Goal: Task Accomplishment & Management: Manage account settings

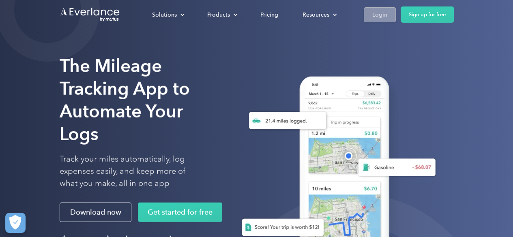
click at [374, 14] on div "Login" at bounding box center [379, 15] width 15 height 10
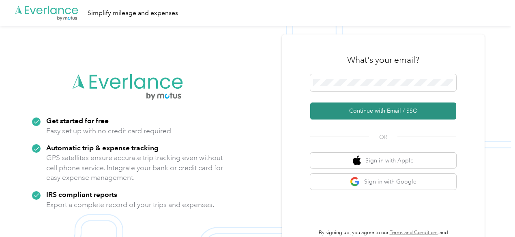
click at [385, 112] on button "Continue with Email / SSO" at bounding box center [383, 111] width 146 height 17
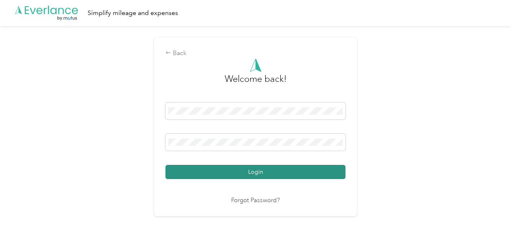
click at [264, 170] on button "Login" at bounding box center [255, 172] width 180 height 14
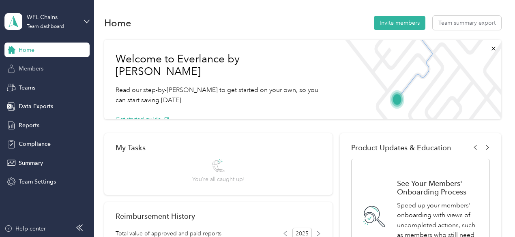
click at [35, 67] on span "Members" at bounding box center [31, 68] width 25 height 9
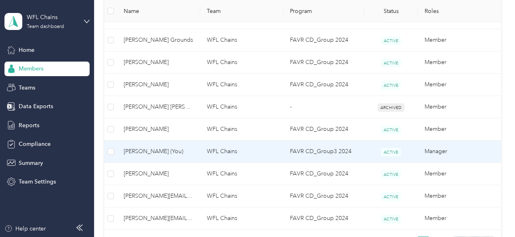
scroll to position [520, 0]
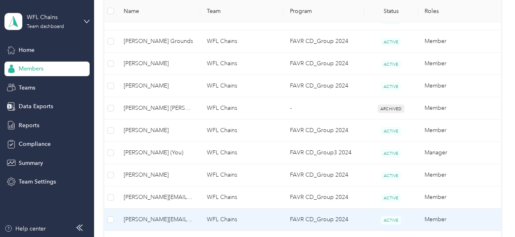
click at [160, 217] on span "joseph.wisdom@cavbeer.com" at bounding box center [159, 219] width 70 height 9
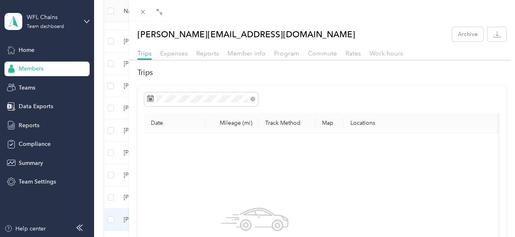
drag, startPoint x: 347, startPoint y: 170, endPoint x: 337, endPoint y: 165, distance: 11.8
click at [337, 165] on div "No trips yet." at bounding box center [254, 236] width 207 height 193
click at [188, 54] on span "Expenses" at bounding box center [174, 53] width 28 height 8
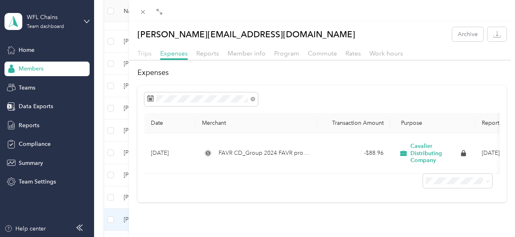
click at [152, 54] on span "Trips" at bounding box center [144, 53] width 14 height 8
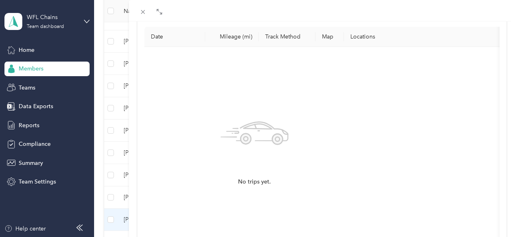
scroll to position [88, 0]
click at [294, 85] on div "No trips yet." at bounding box center [254, 148] width 207 height 193
click at [148, 39] on div "joseph.wisdom@cavbeer.com Archive Trips Expenses Reports Member info Program Co…" at bounding box center [257, 118] width 515 height 237
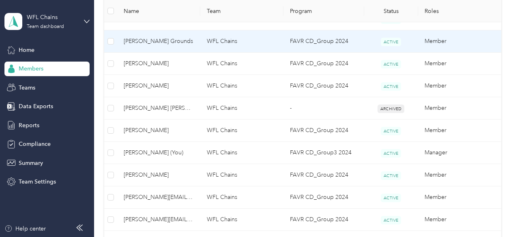
click at [148, 39] on span "Ross D. Grounds" at bounding box center [159, 41] width 70 height 9
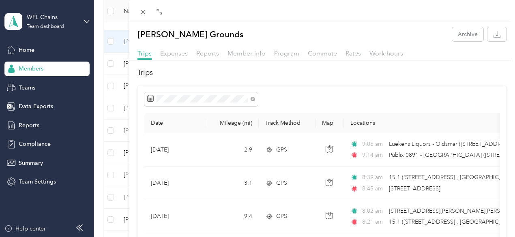
click at [27, 126] on div "Ross D. Grounds Archive Trips Expenses Reports Member info Program Commute Rate…" at bounding box center [257, 118] width 515 height 237
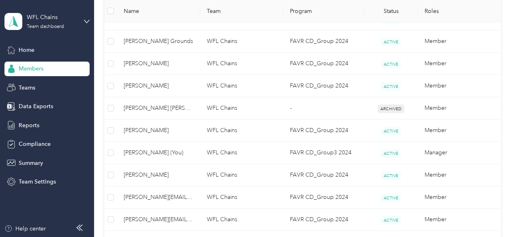
click at [27, 126] on span "Reports" at bounding box center [29, 125] width 21 height 9
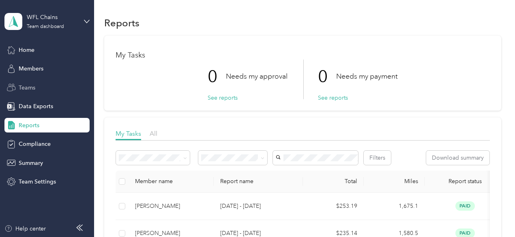
click at [28, 87] on span "Teams" at bounding box center [27, 88] width 17 height 9
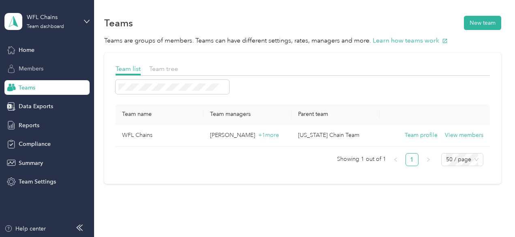
click at [29, 66] on span "Members" at bounding box center [31, 68] width 25 height 9
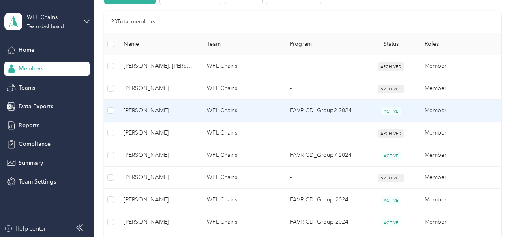
scroll to position [183, 0]
click at [148, 109] on span "Arthur J. Holmes" at bounding box center [159, 110] width 70 height 9
